Goal: Information Seeking & Learning: Learn about a topic

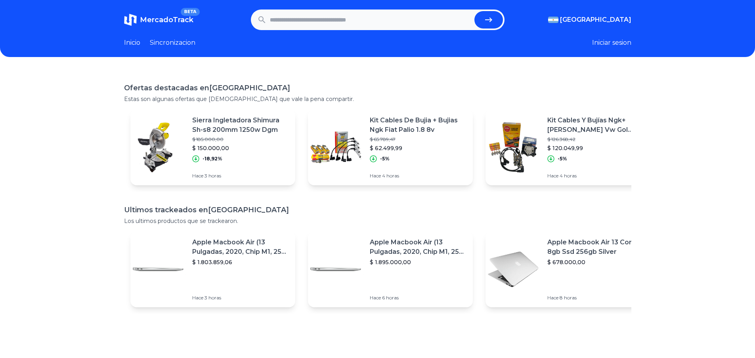
click at [140, 42] on link "Inicio" at bounding box center [132, 43] width 16 height 10
click at [337, 11] on input "text" at bounding box center [370, 19] width 201 height 17
type input "*********"
click at [474, 11] on button "submit" at bounding box center [488, 19] width 29 height 17
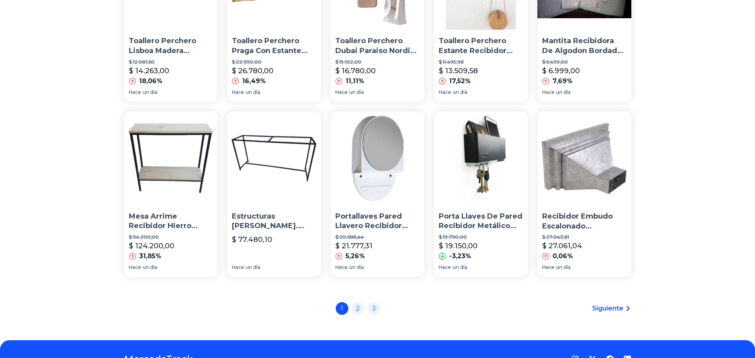
scroll to position [539, 0]
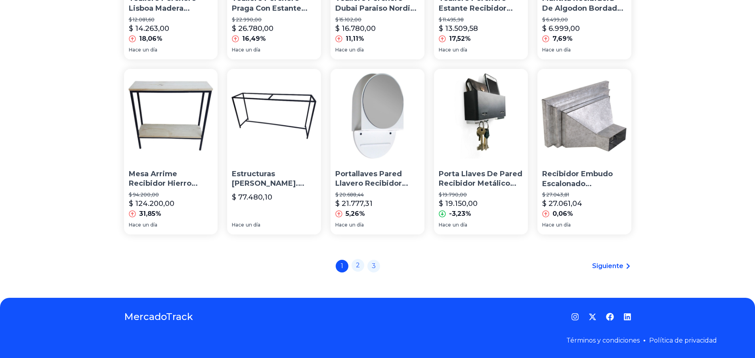
click at [362, 265] on link "2" at bounding box center [357, 265] width 13 height 13
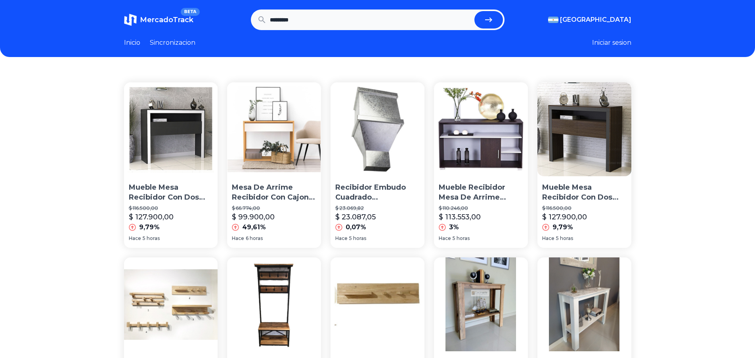
click at [179, 18] on span "MercadoTrack" at bounding box center [166, 19] width 53 height 9
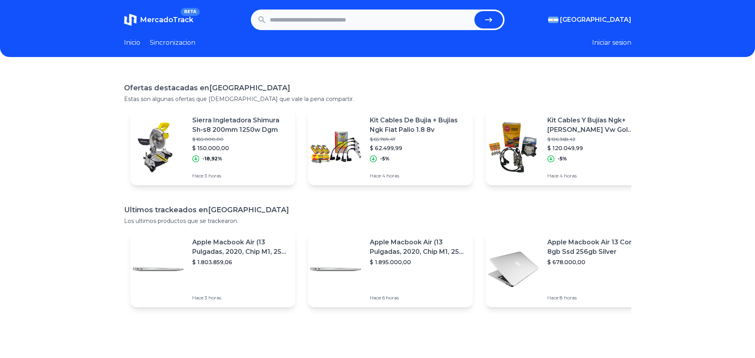
click at [305, 13] on input "text" at bounding box center [370, 19] width 201 height 17
type input "**********"
click at [474, 11] on button "submit" at bounding box center [488, 19] width 29 height 17
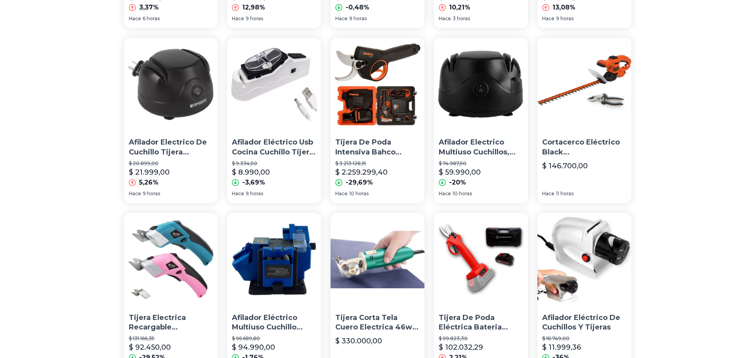
scroll to position [515, 0]
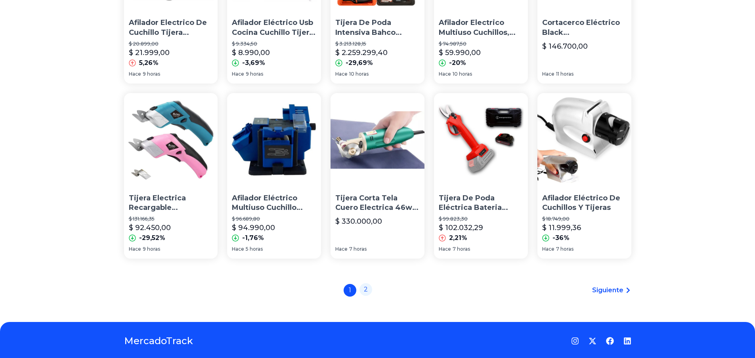
click at [368, 292] on link "2" at bounding box center [365, 289] width 13 height 13
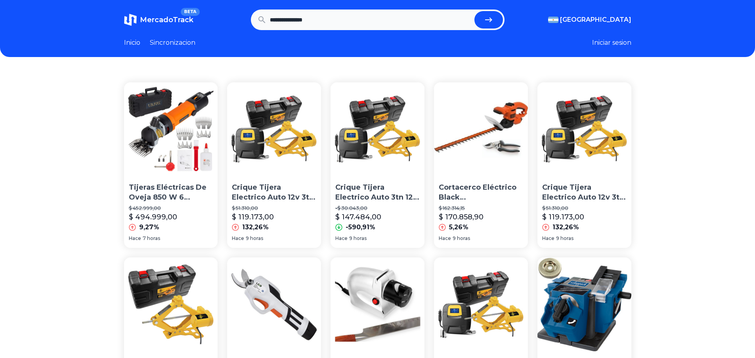
click at [169, 20] on span "MercadoTrack" at bounding box center [166, 19] width 53 height 9
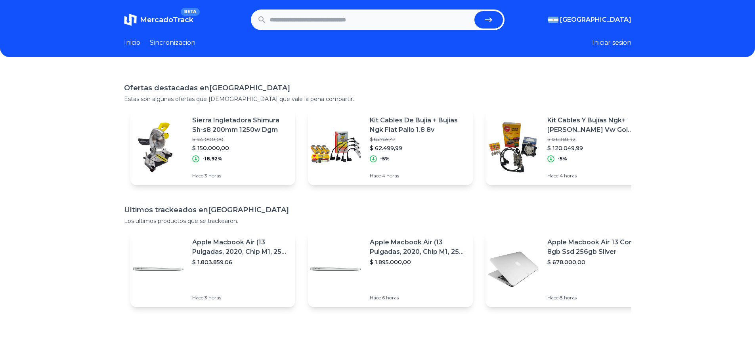
click at [285, 23] on input "text" at bounding box center [370, 19] width 201 height 17
type input "******"
click at [474, 11] on button "submit" at bounding box center [488, 19] width 29 height 17
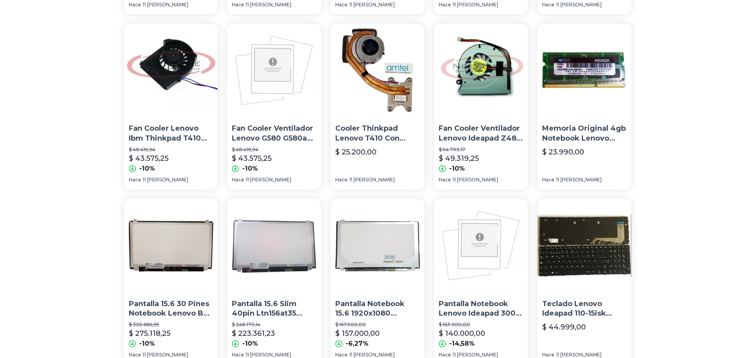
scroll to position [539, 0]
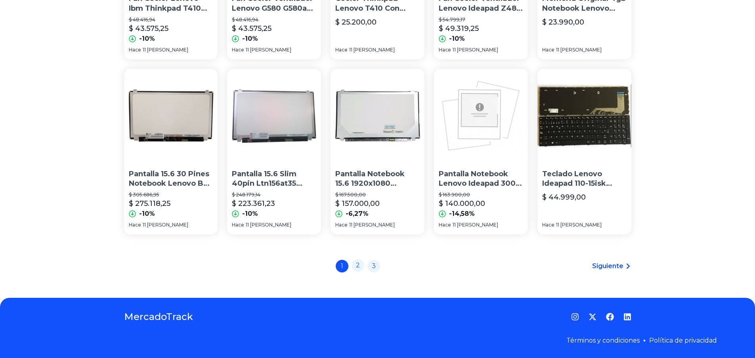
click at [362, 265] on link "2" at bounding box center [357, 265] width 13 height 13
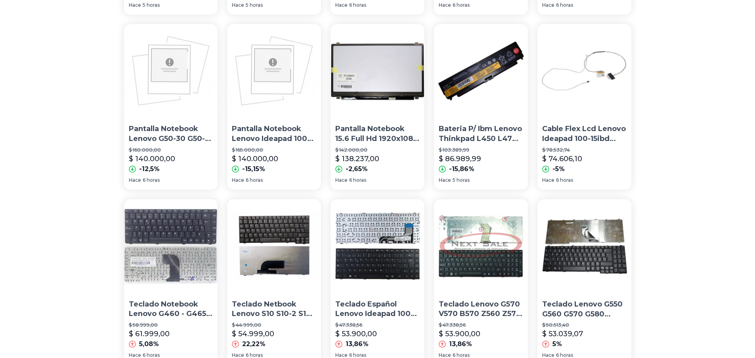
scroll to position [515, 0]
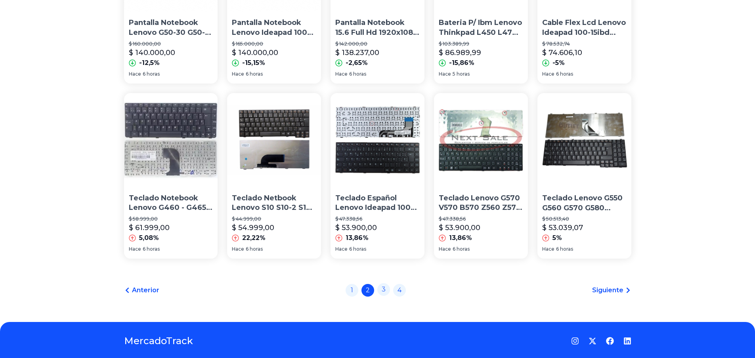
click at [389, 290] on link "3" at bounding box center [383, 289] width 13 height 13
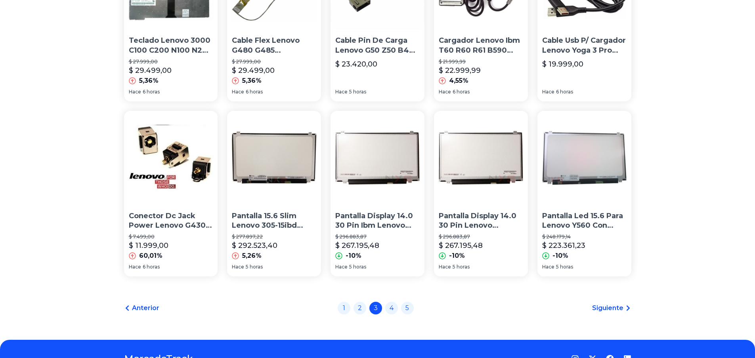
scroll to position [539, 0]
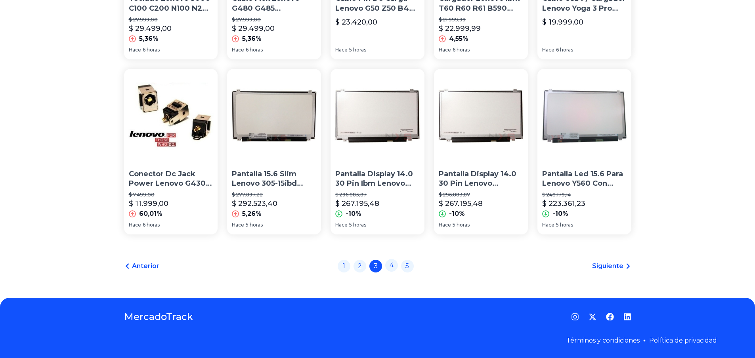
click at [395, 264] on link "4" at bounding box center [391, 265] width 13 height 13
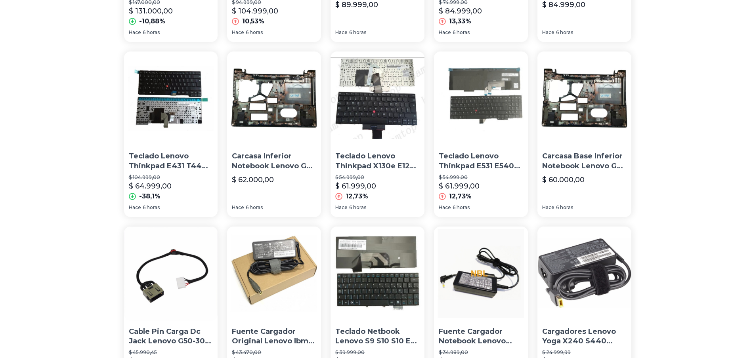
scroll to position [539, 0]
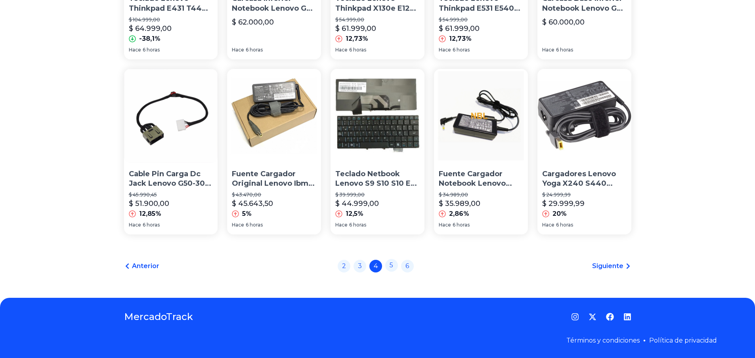
click at [395, 269] on link "5" at bounding box center [391, 265] width 13 height 13
